Goal: Information Seeking & Learning: Learn about a topic

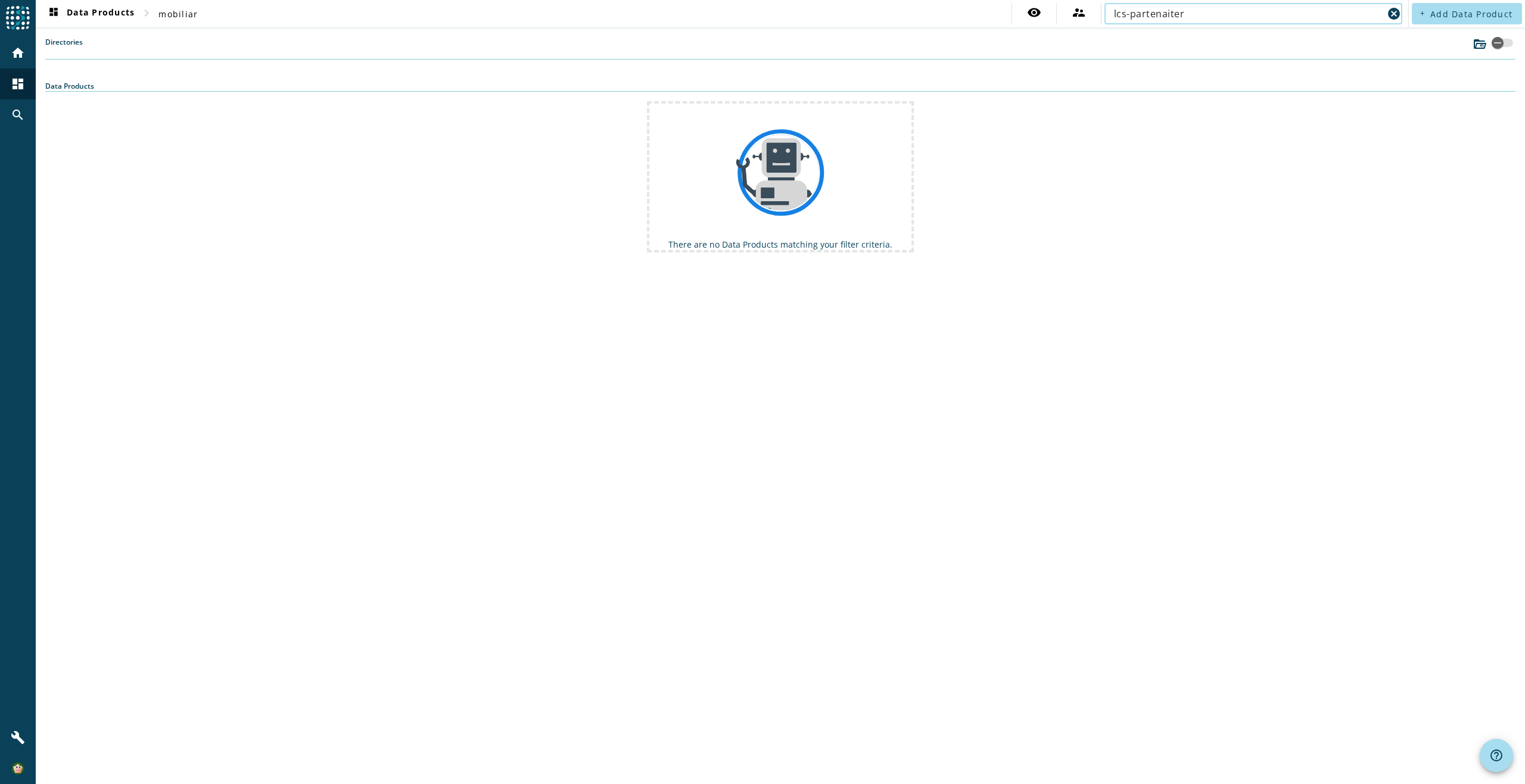
click at [98, 85] on div "Data Products" at bounding box center [780, 86] width 1470 height 10
click at [1199, 12] on input "lcs-partenaiter" at bounding box center [1248, 14] width 269 height 14
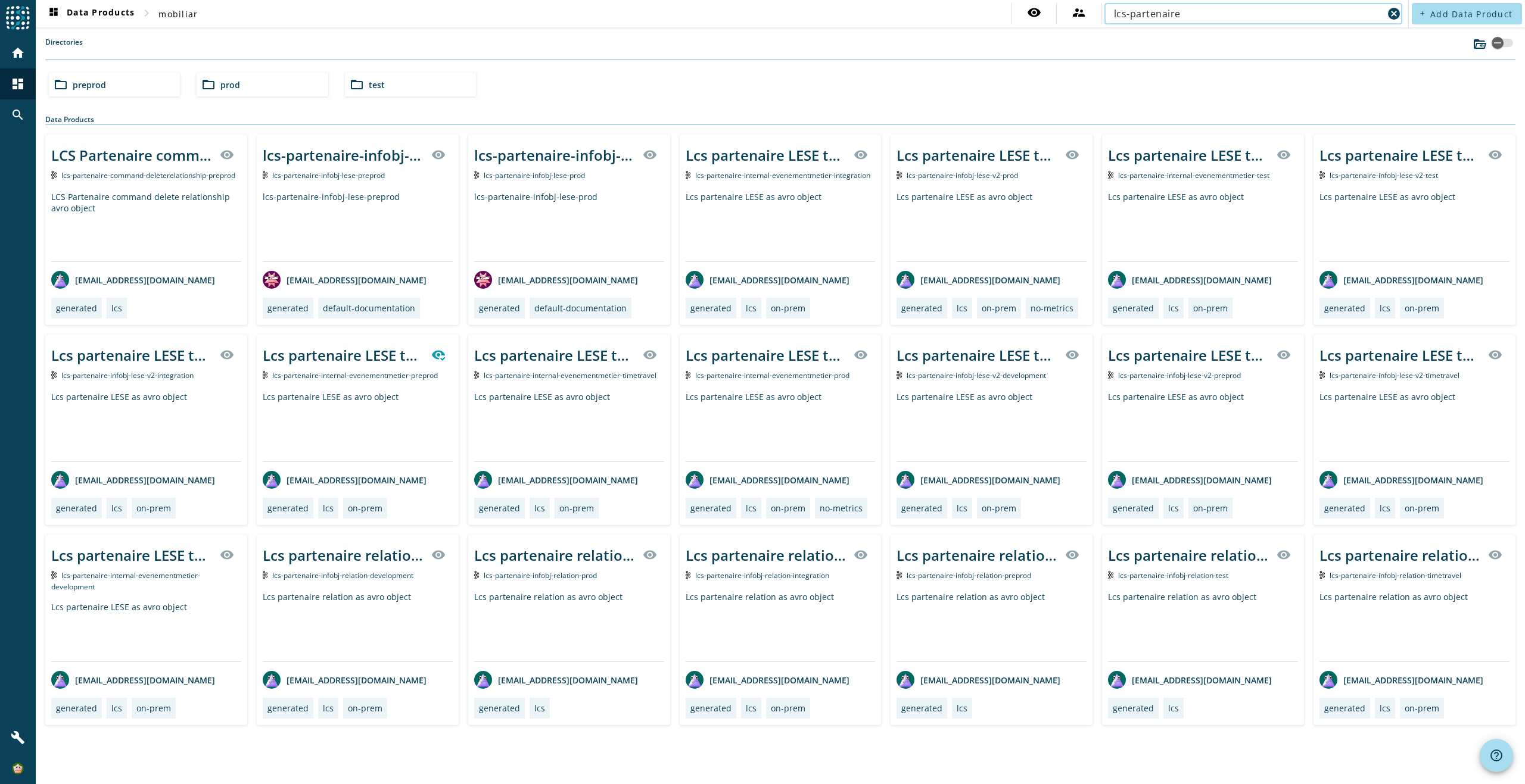
type input "lcs-partenaire"
click at [129, 87] on div "folder_open preprod" at bounding box center [114, 84] width 131 height 24
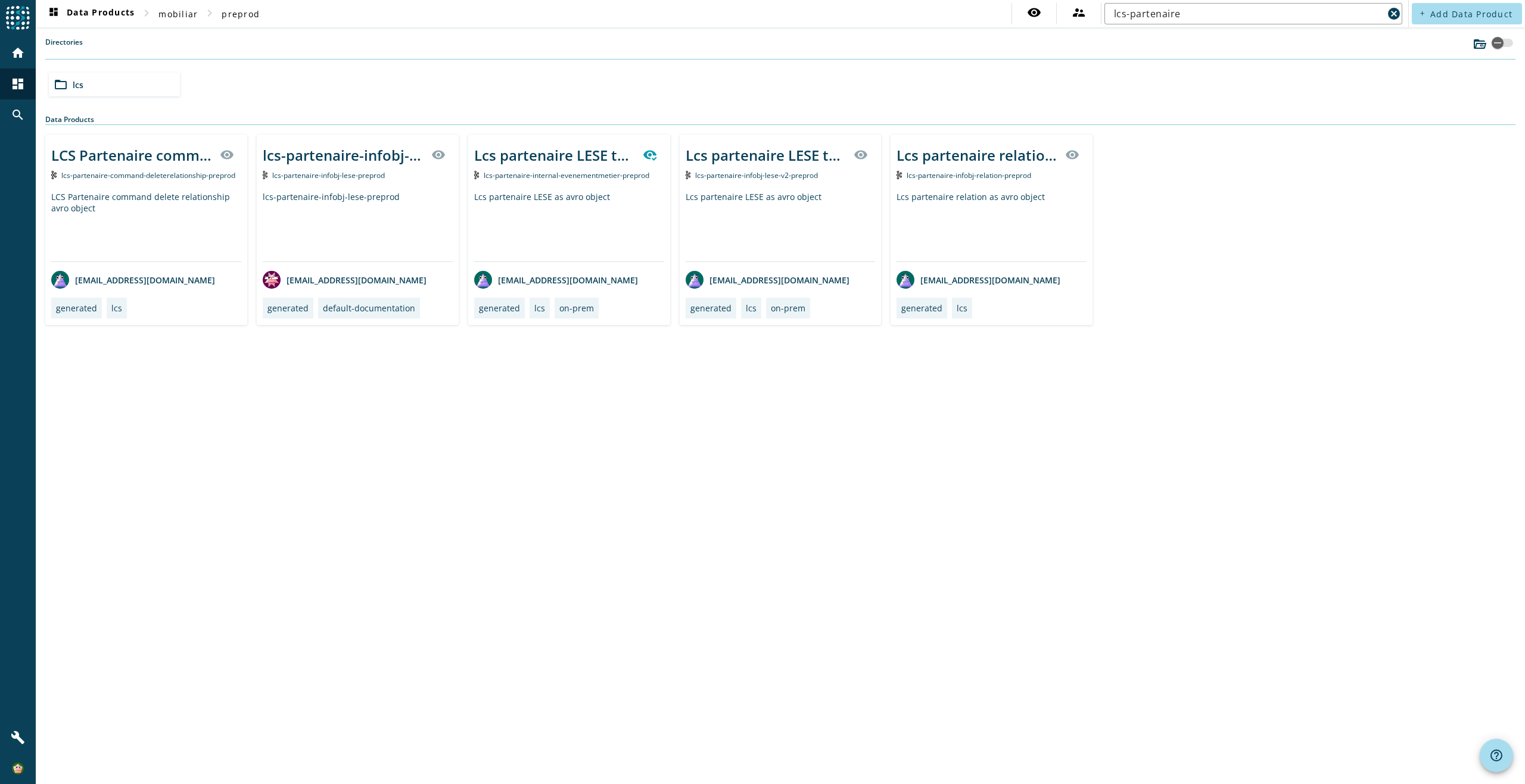
click at [609, 224] on div "Lcs partenaire LESE as avro object" at bounding box center [569, 226] width 190 height 70
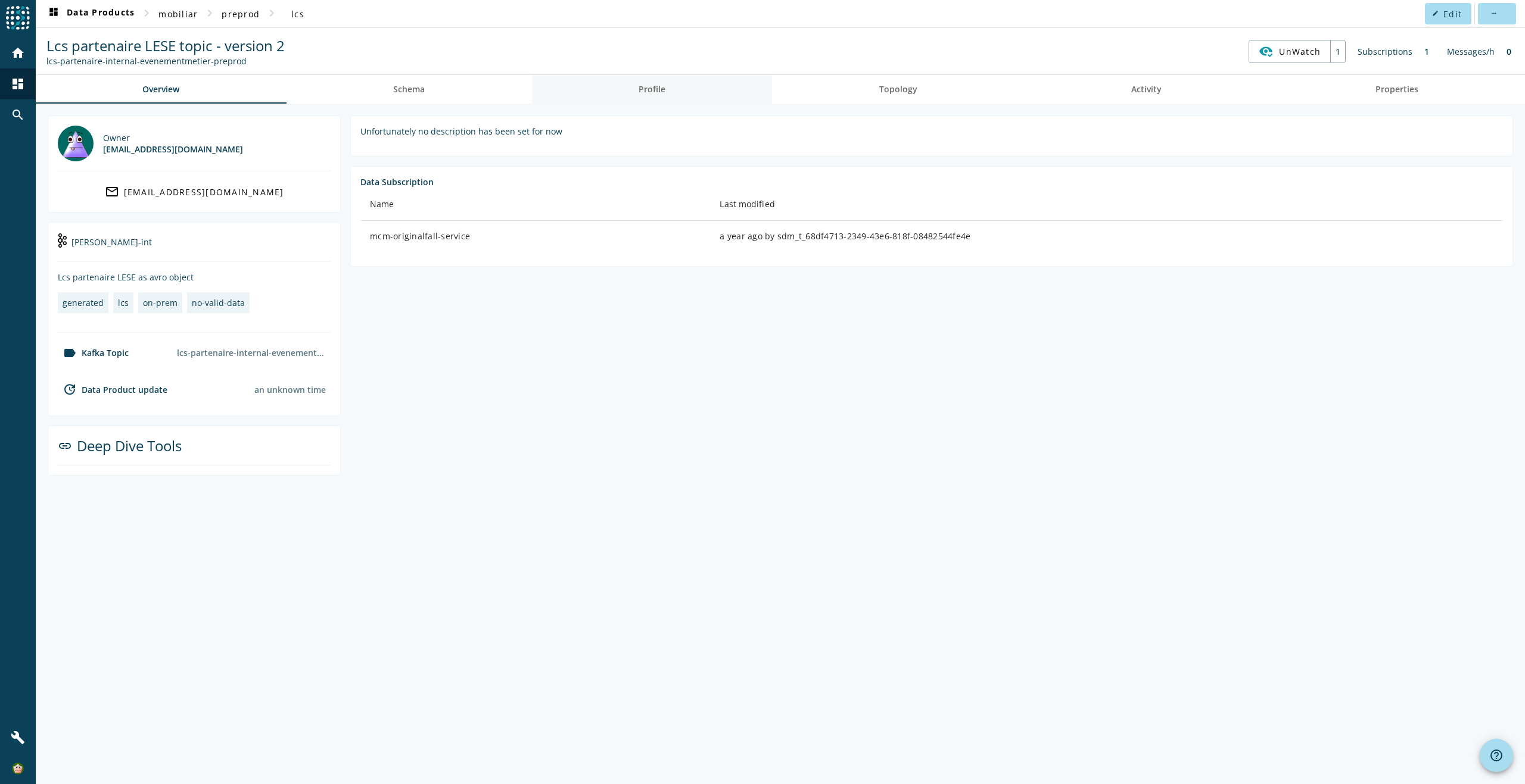
click at [677, 85] on link "Profile" at bounding box center [652, 89] width 241 height 29
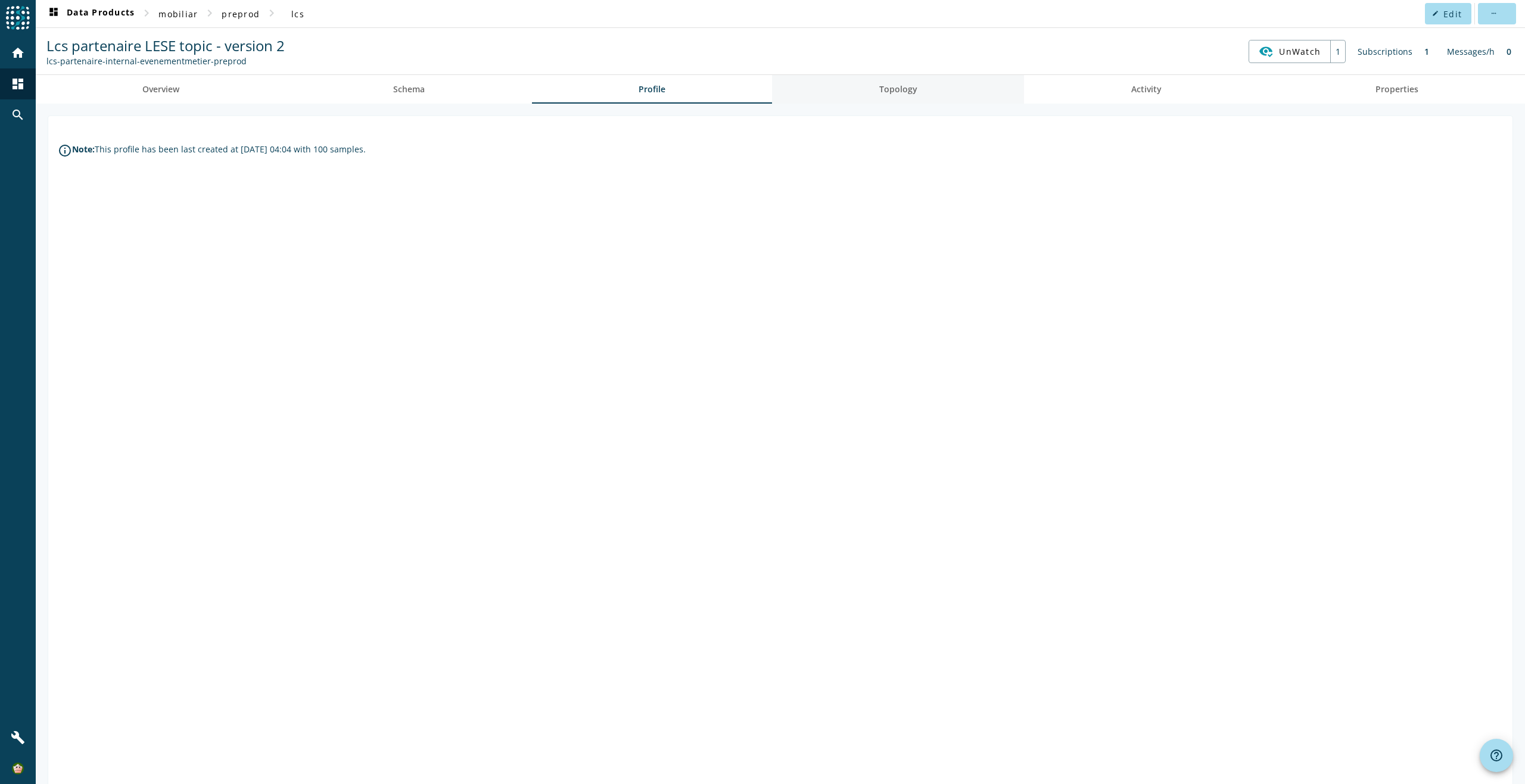
click at [883, 87] on span "Topology" at bounding box center [898, 90] width 38 height 9
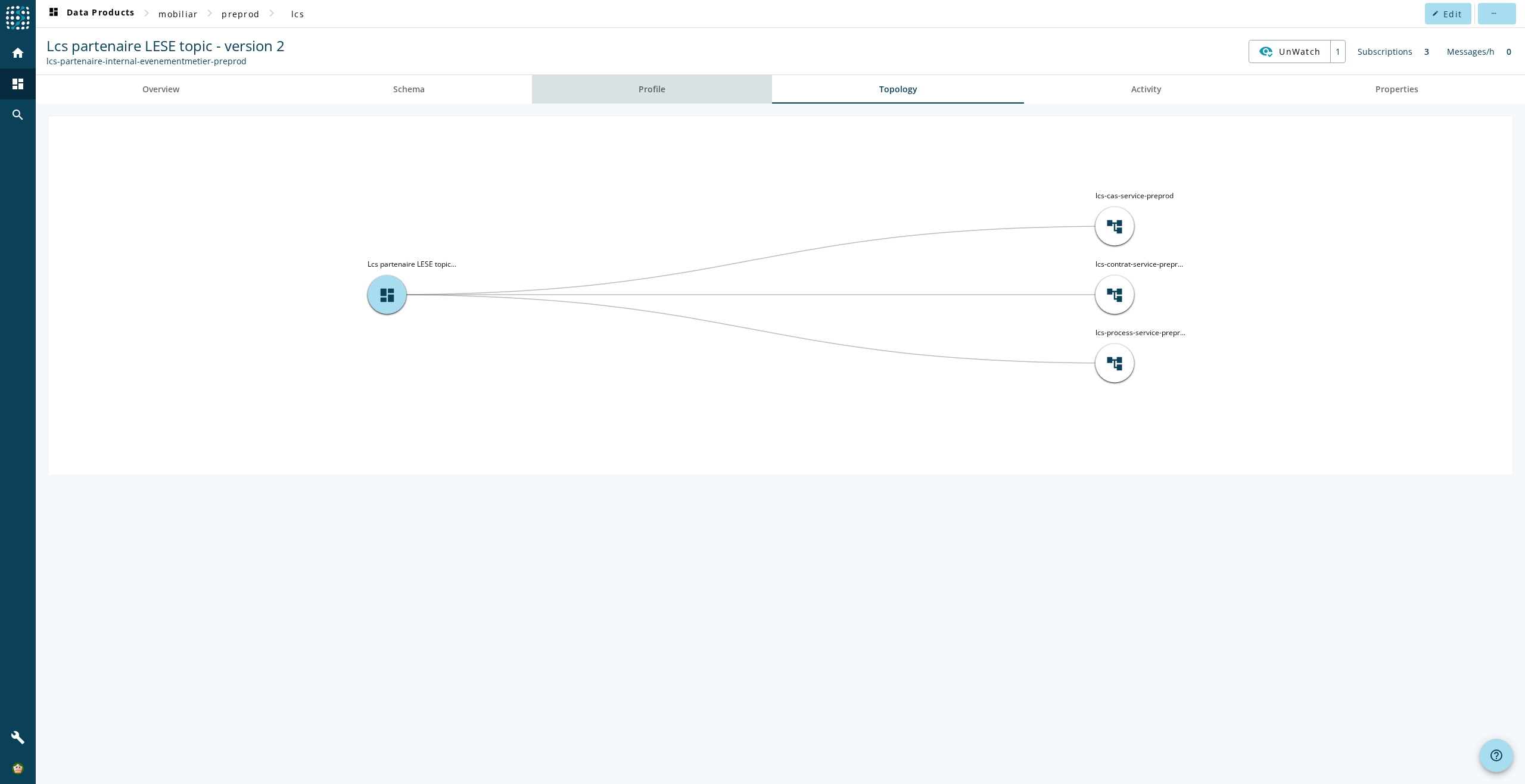
click at [642, 93] on span "Profile" at bounding box center [652, 90] width 27 height 9
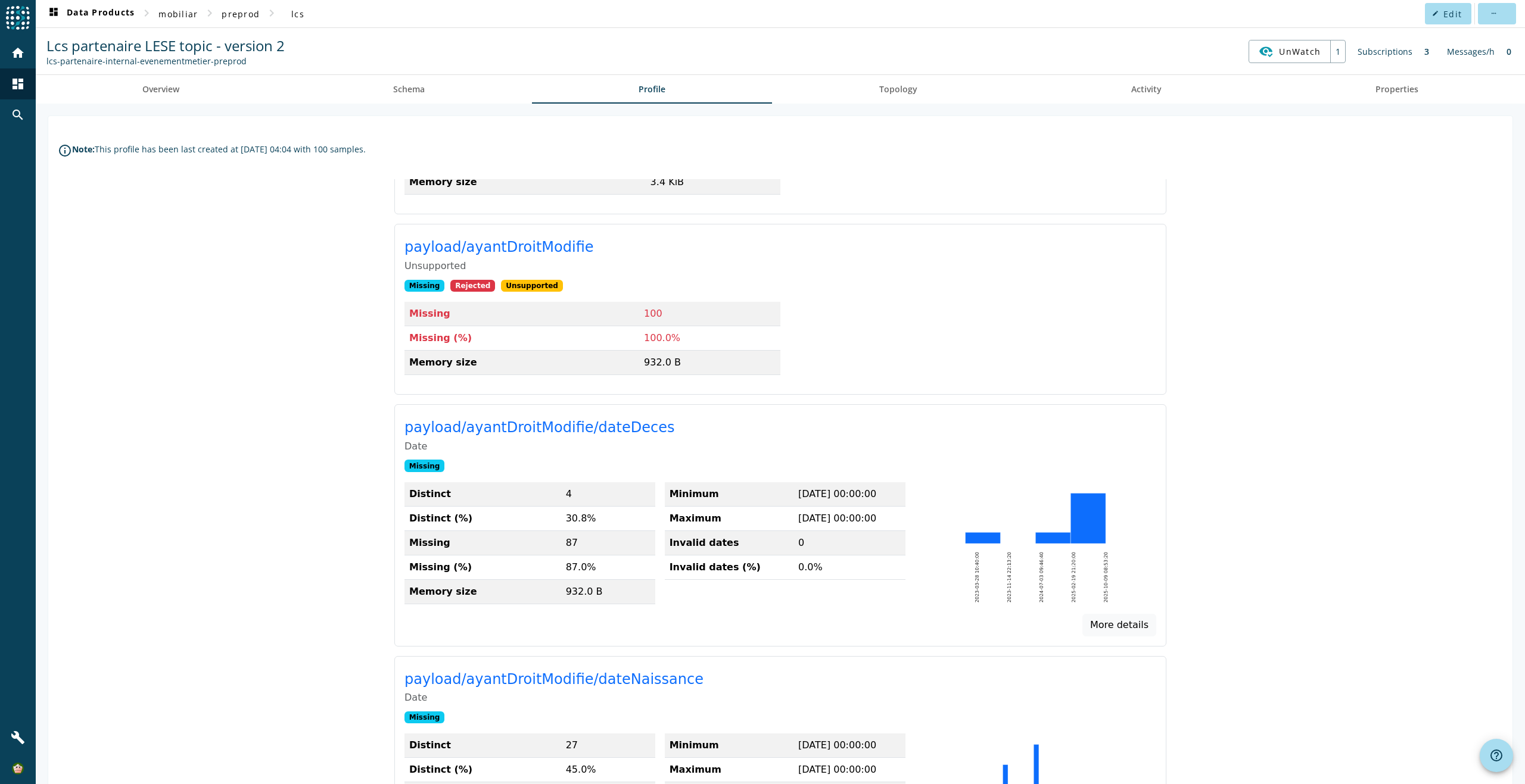
scroll to position [2628, 0]
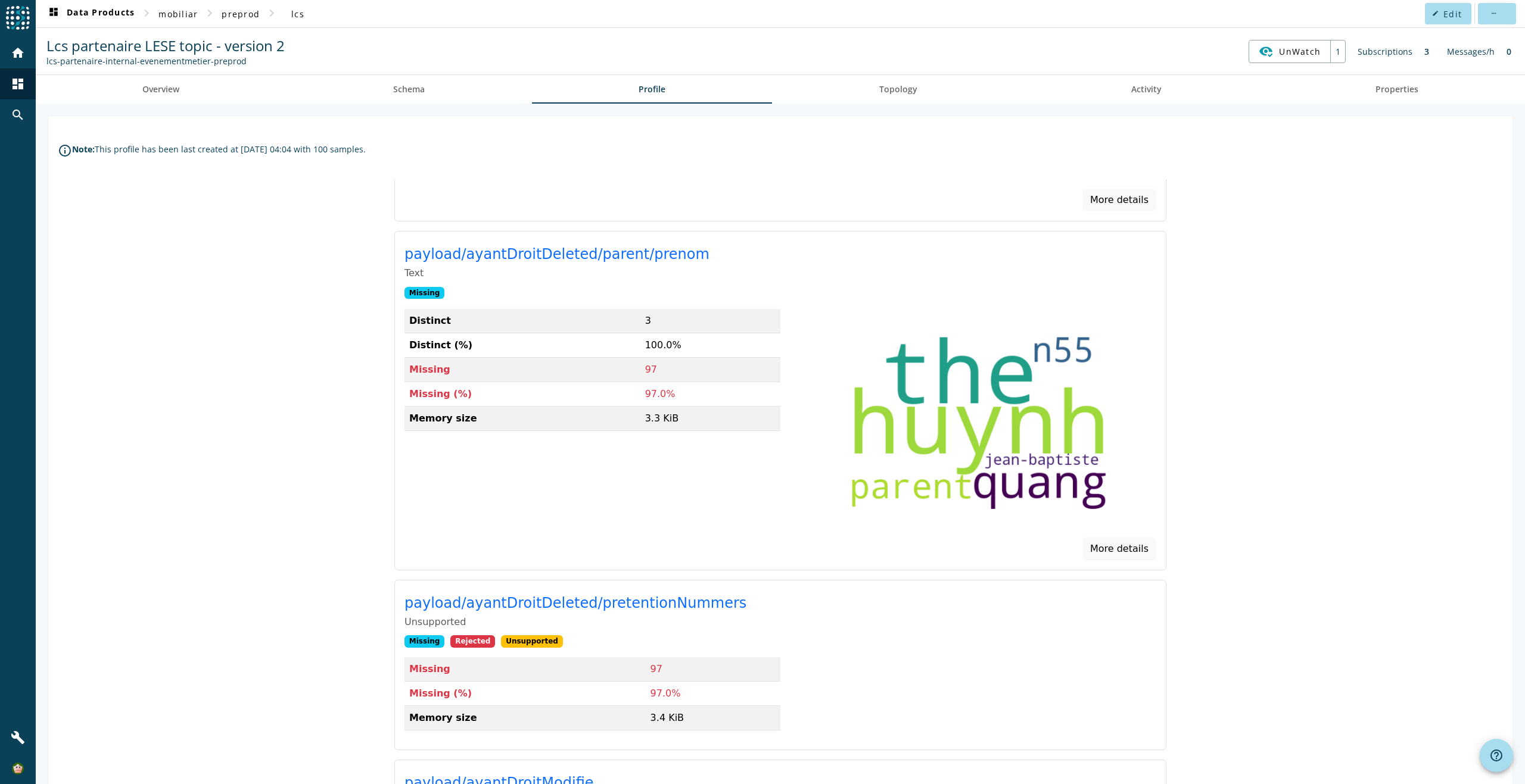
click at [1012, 487] on image at bounding box center [977, 424] width 265 height 176
drag, startPoint x: 1014, startPoint y: 491, endPoint x: 982, endPoint y: 476, distance: 35.3
click at [982, 476] on image at bounding box center [977, 424] width 265 height 176
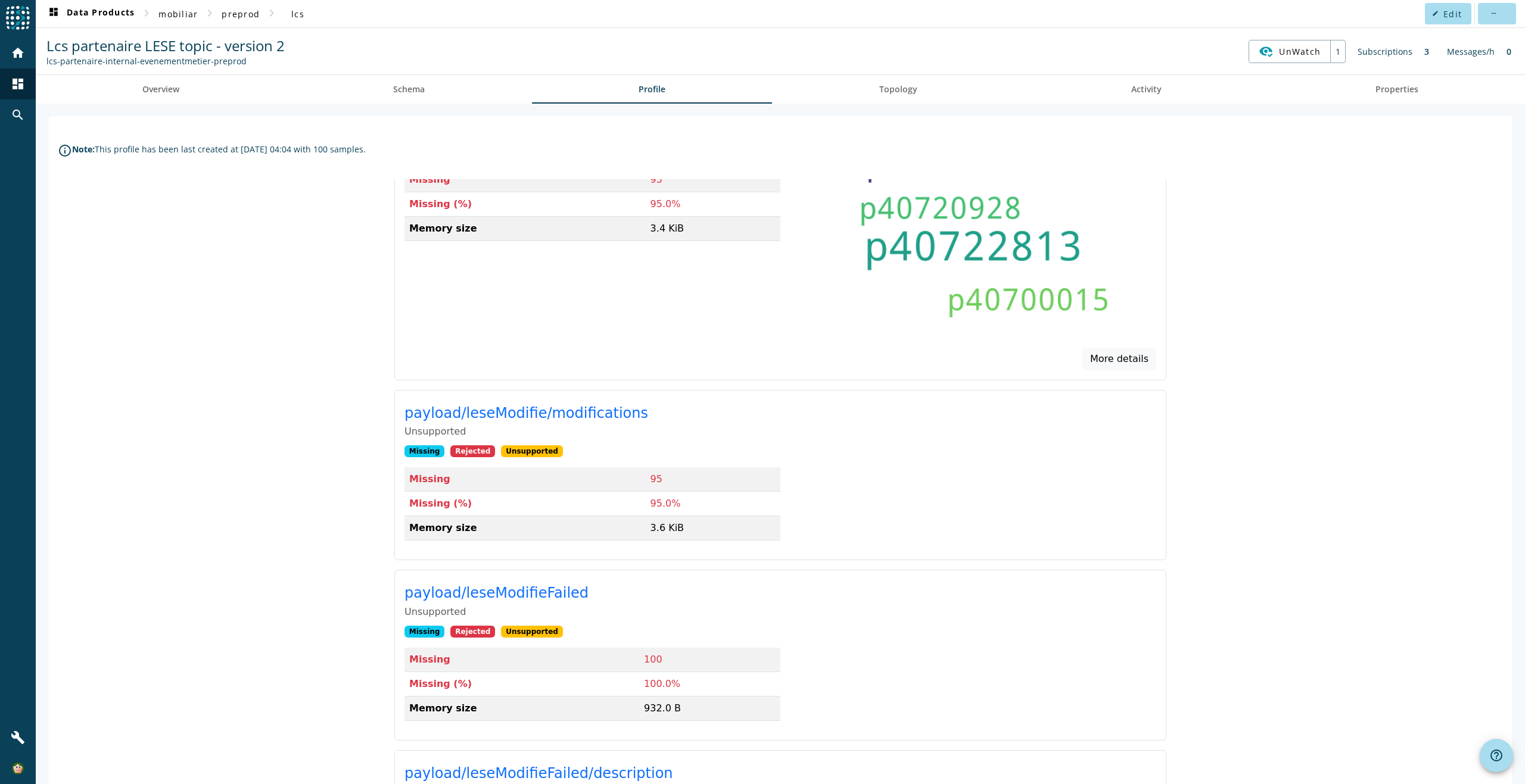
scroll to position [12425, 0]
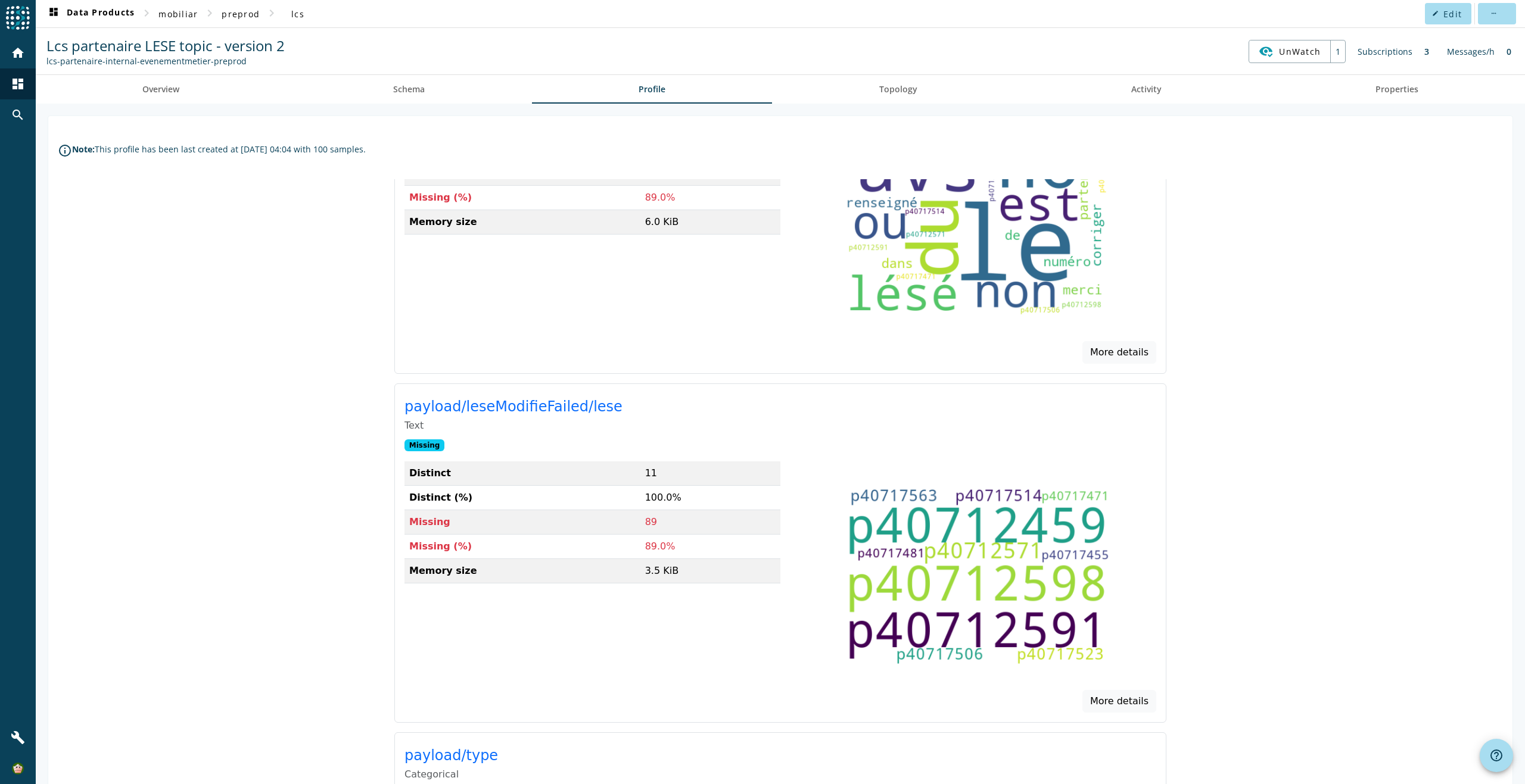
drag, startPoint x: 983, startPoint y: 520, endPoint x: 994, endPoint y: 550, distance: 32.0
click at [994, 550] on image at bounding box center [977, 576] width 265 height 176
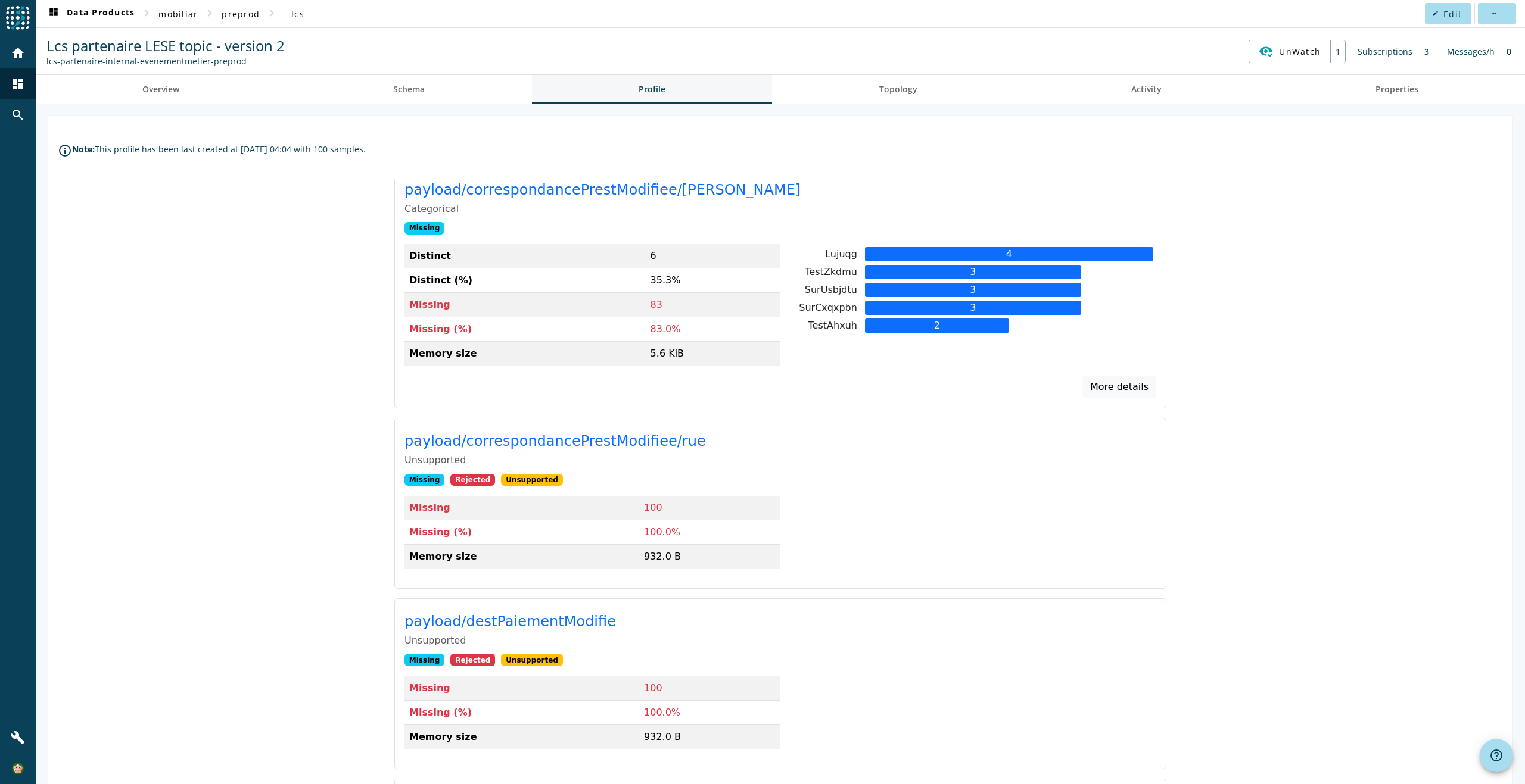
scroll to position [6583, 0]
